Goal: Task Accomplishment & Management: Complete application form

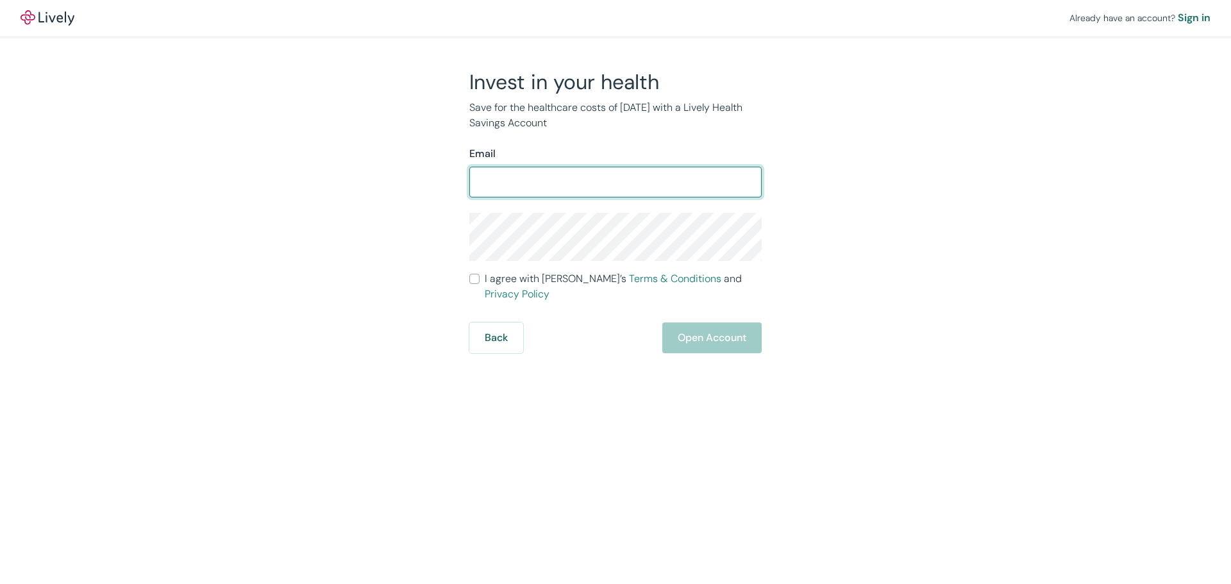
click at [640, 189] on input "Email" at bounding box center [615, 182] width 292 height 26
click at [424, 242] on div "Invest in your health Save for the healthcare costs of [DATE] with a Lively Hea…" at bounding box center [607, 211] width 615 height 284
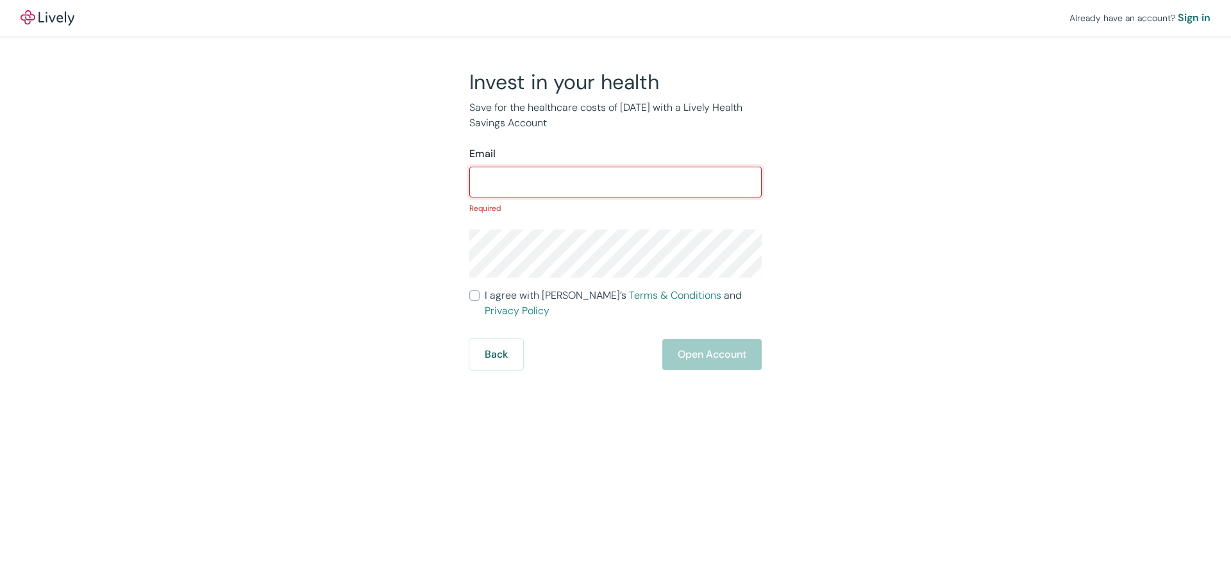
click at [496, 186] on input "Email" at bounding box center [615, 182] width 292 height 26
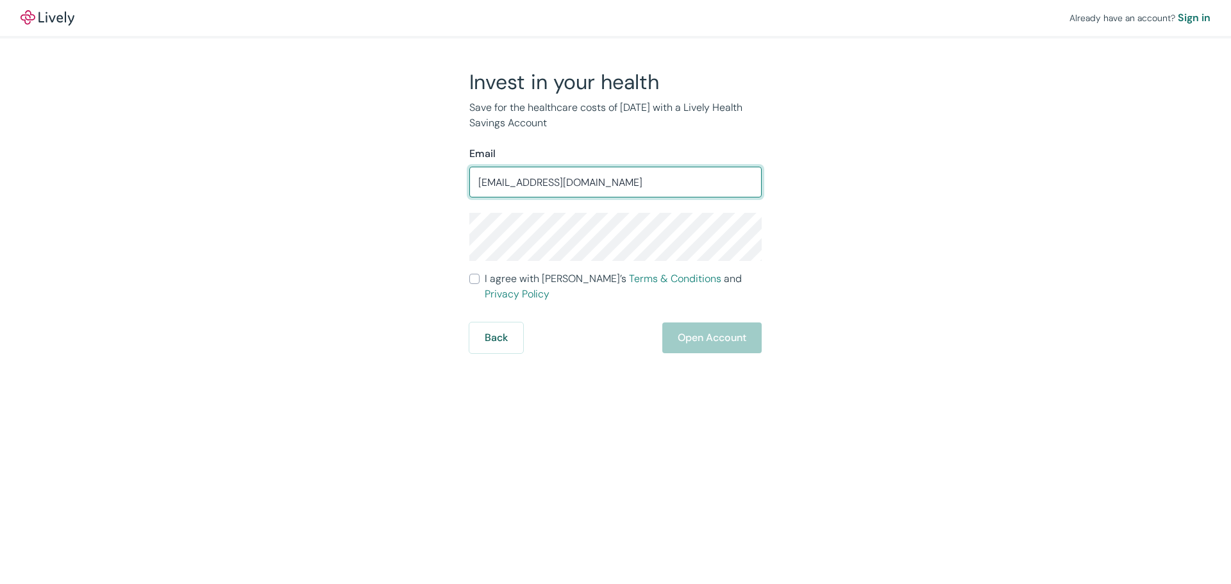
type input "[EMAIL_ADDRESS][DOMAIN_NAME]"
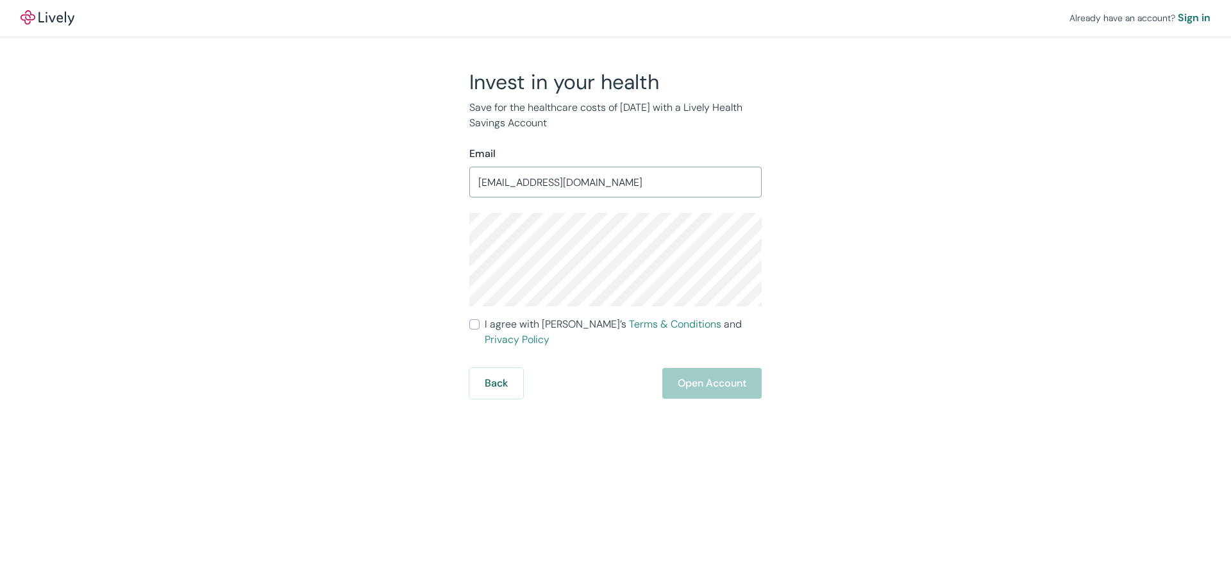
click at [471, 320] on input "I agree with Lively’s Terms & Conditions and Privacy Policy" at bounding box center [474, 324] width 10 height 10
checkbox input "true"
click at [715, 368] on button "Open Account" at bounding box center [711, 383] width 99 height 31
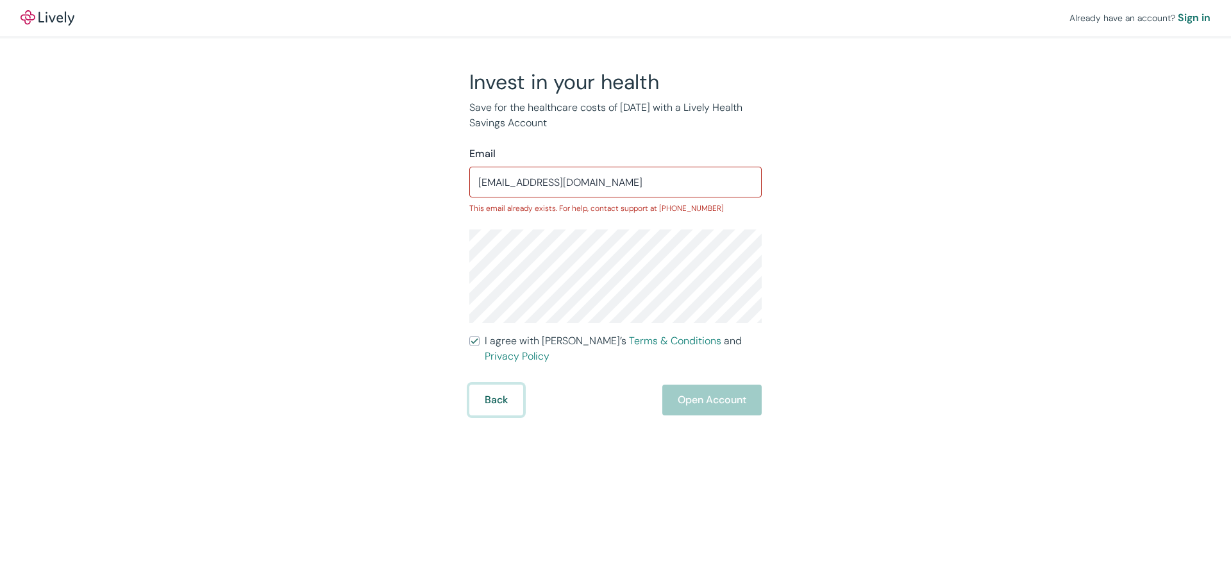
click at [499, 385] on button "Back" at bounding box center [496, 400] width 54 height 31
